Goal: Task Accomplishment & Management: Use online tool/utility

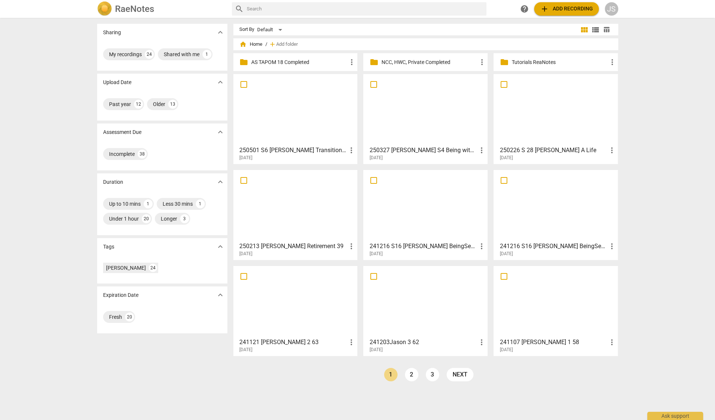
click at [549, 10] on span "add Add recording" at bounding box center [566, 8] width 53 height 9
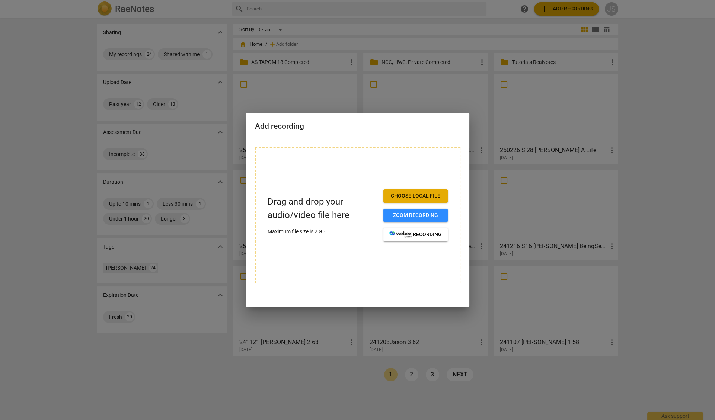
click at [418, 195] on span "Choose local file" at bounding box center [415, 195] width 52 height 7
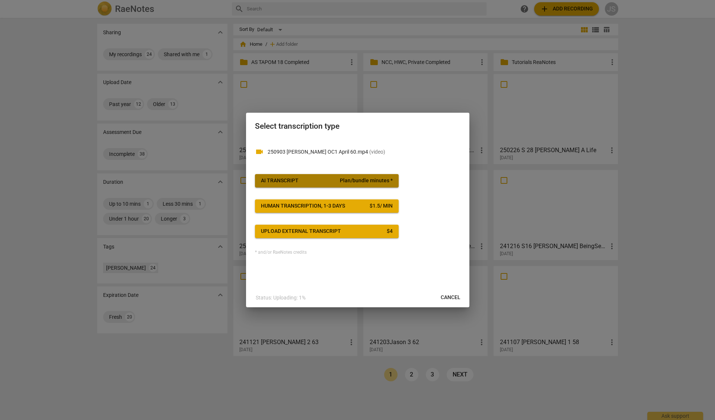
click at [328, 179] on span "AI Transcript Plan/bundle minutes *" at bounding box center [327, 180] width 132 height 7
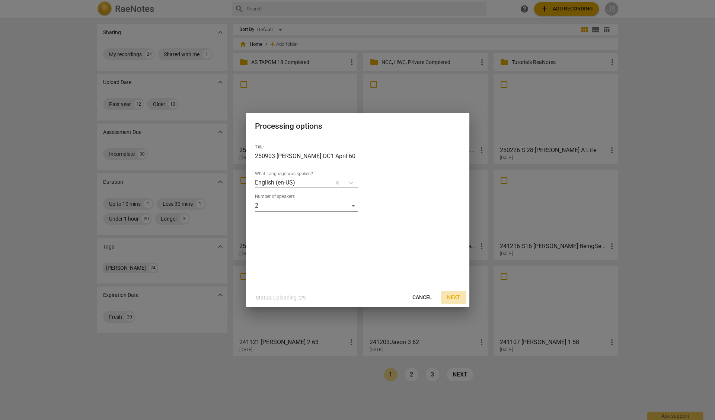
click at [454, 297] on span "Next" at bounding box center [453, 297] width 13 height 7
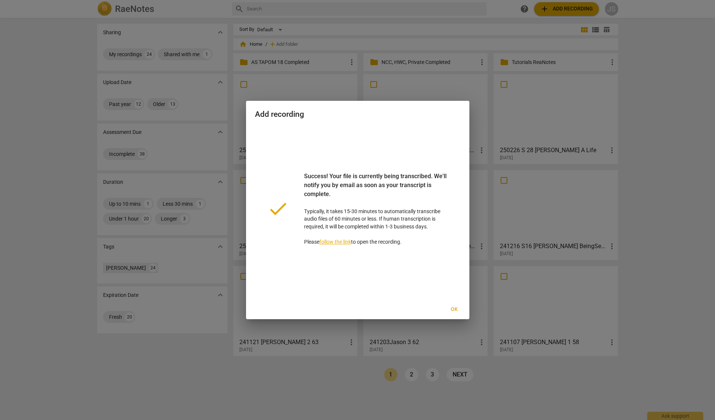
click at [455, 310] on span "Ok" at bounding box center [454, 309] width 12 height 7
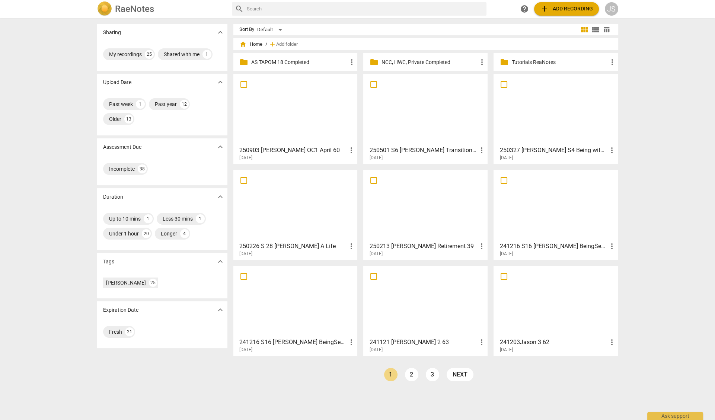
click at [291, 117] on div at bounding box center [295, 110] width 119 height 66
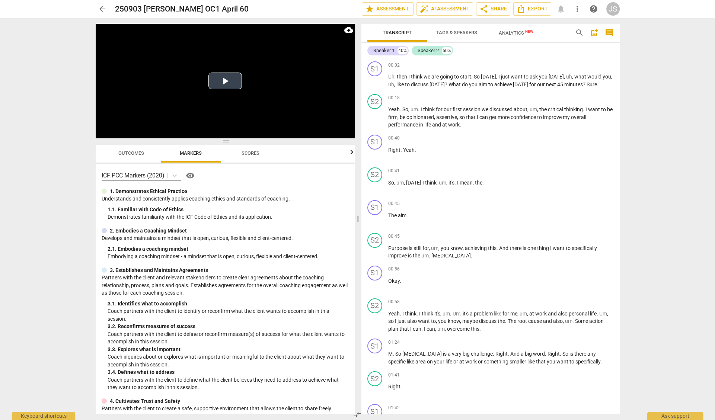
click at [222, 80] on button "Play Video" at bounding box center [224, 81] width 33 height 17
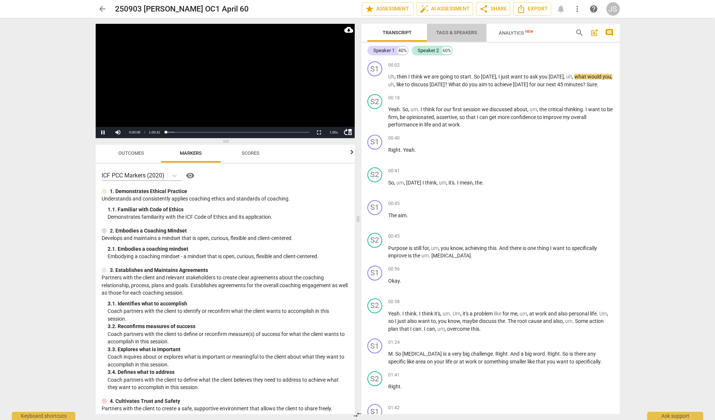
click at [451, 32] on span "Tags & Speakers" at bounding box center [456, 33] width 41 height 6
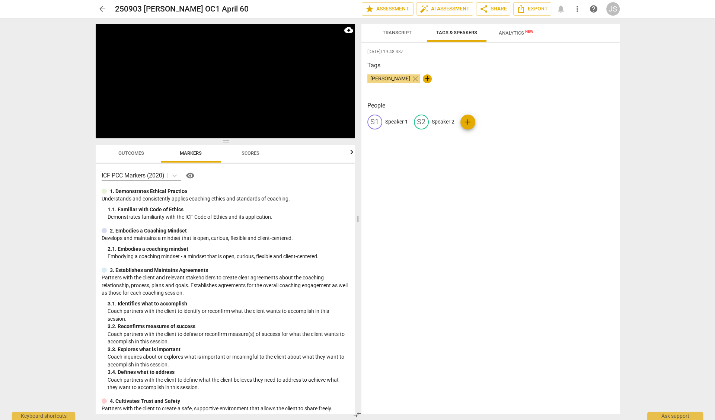
click at [401, 119] on p "Speaker 1" at bounding box center [396, 122] width 23 height 8
type input "[PERSON_NAME]"
click at [482, 121] on p "Speaker 2" at bounding box center [491, 122] width 23 height 8
type input "April"
click at [395, 35] on span "Transcript" at bounding box center [396, 33] width 29 height 6
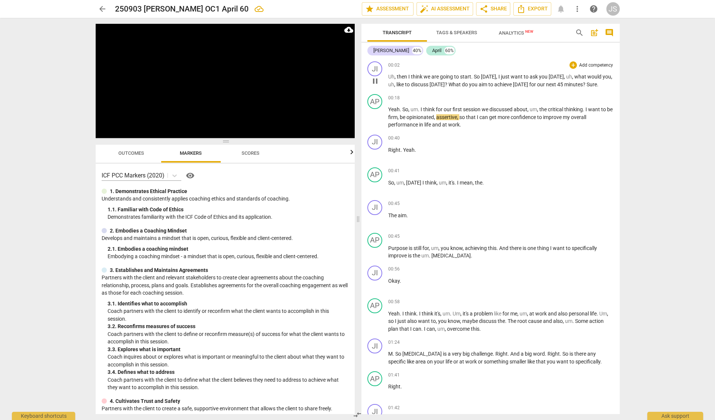
click at [389, 77] on span "Uh" at bounding box center [391, 77] width 6 height 6
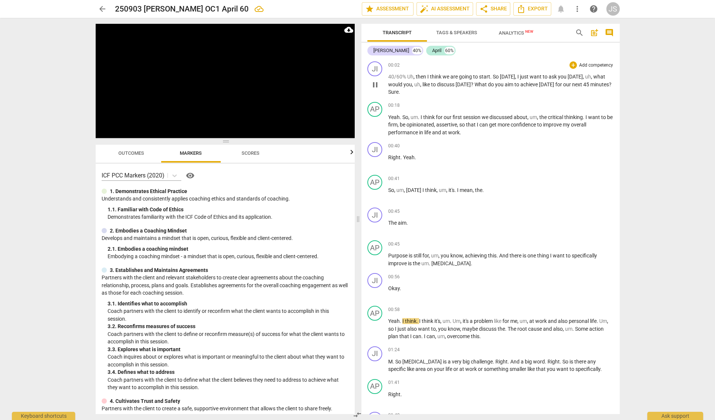
click at [445, 65] on div "00:02 + Add competency keyboard_arrow_right" at bounding box center [500, 64] width 225 height 7
click at [444, 9] on span "auto_fix_high AI Assessment" at bounding box center [445, 8] width 50 height 9
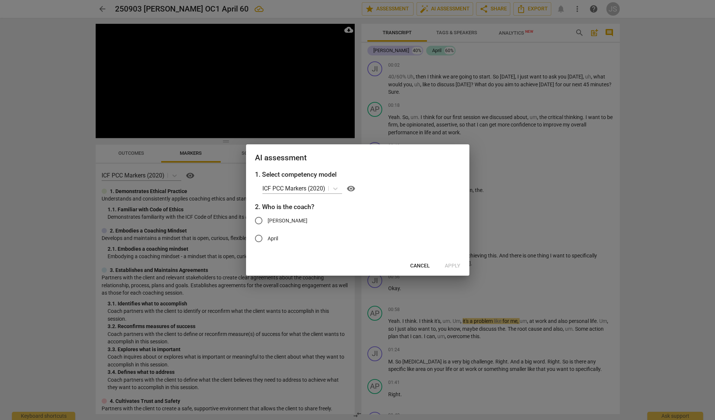
click at [259, 219] on input "[PERSON_NAME]" at bounding box center [259, 221] width 18 height 18
radio input "true"
click at [450, 265] on span "Apply" at bounding box center [453, 265] width 16 height 7
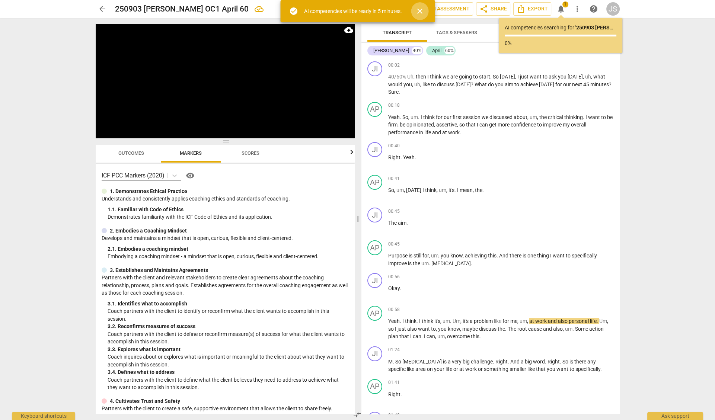
click at [422, 9] on span "close" at bounding box center [419, 11] width 9 height 9
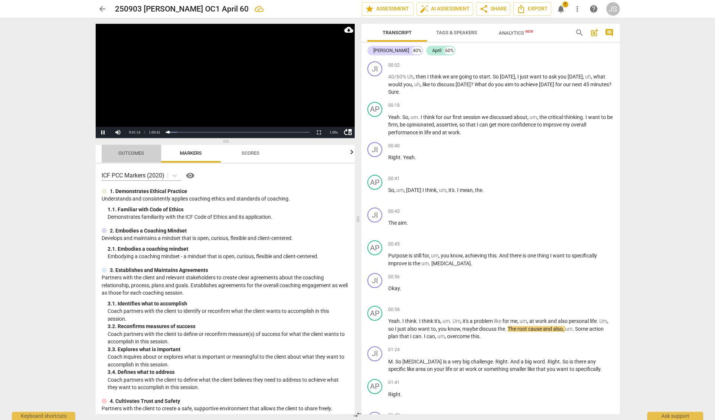
click at [138, 154] on span "Outcomes" at bounding box center [131, 153] width 26 height 6
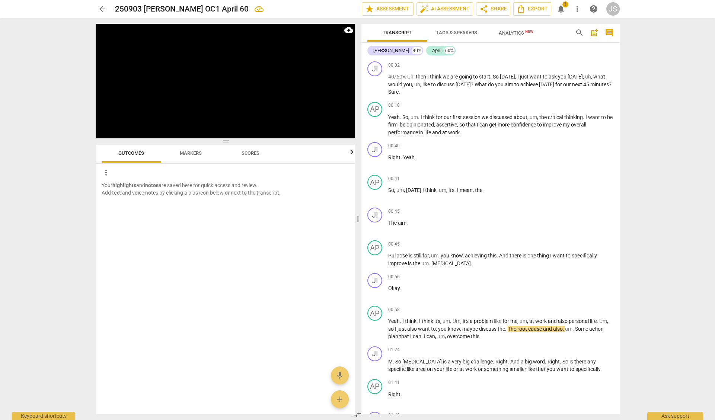
click at [198, 154] on span "Markers" at bounding box center [191, 153] width 22 height 6
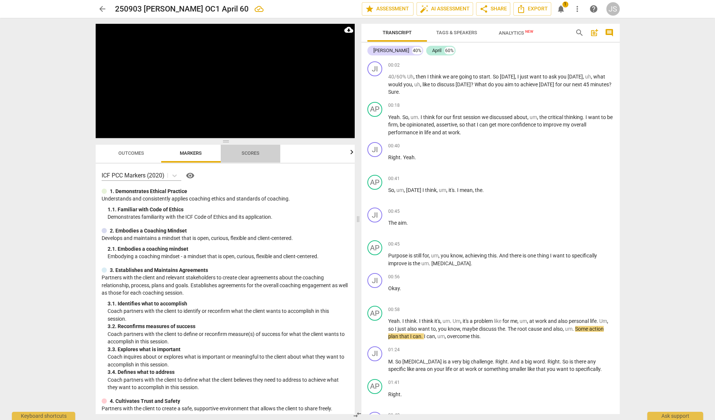
click at [247, 154] on span "Scores" at bounding box center [250, 153] width 18 height 6
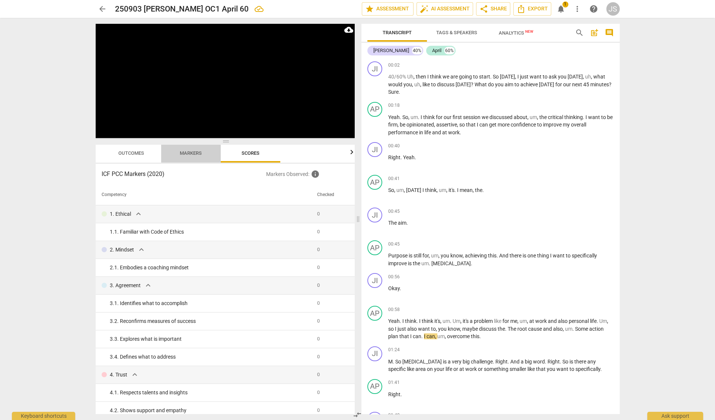
click at [188, 154] on span "Markers" at bounding box center [191, 153] width 22 height 6
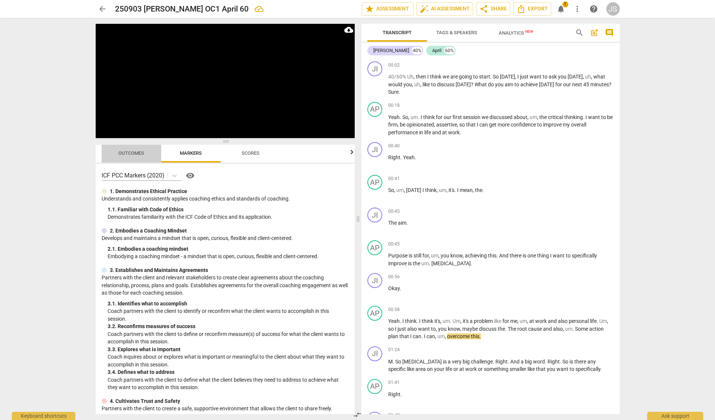
click at [139, 153] on span "Outcomes" at bounding box center [131, 153] width 26 height 6
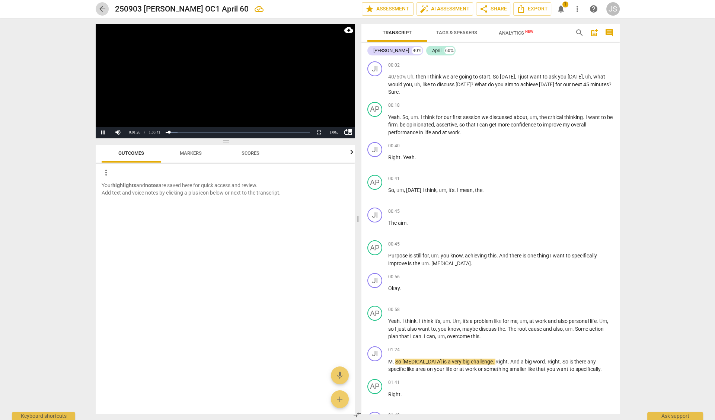
click at [100, 10] on span "arrow_back" at bounding box center [102, 8] width 9 height 9
